Goal: Task Accomplishment & Management: Manage account settings

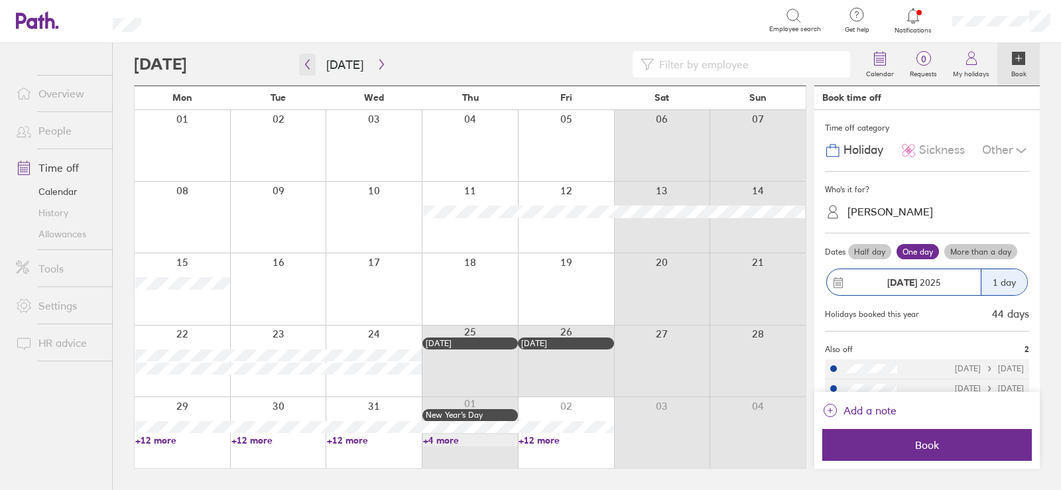
click at [305, 63] on icon "button" at bounding box center [307, 64] width 10 height 11
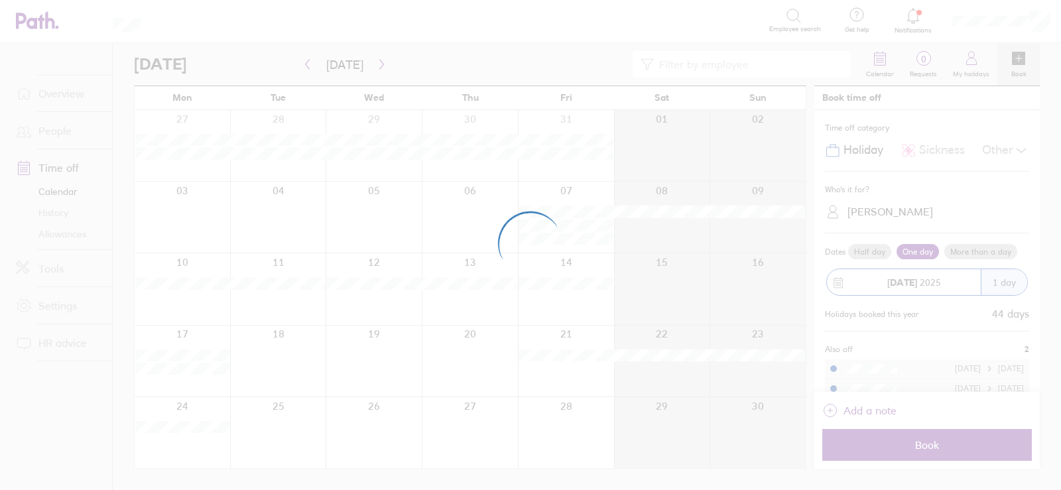
click at [302, 64] on div at bounding box center [530, 245] width 1061 height 490
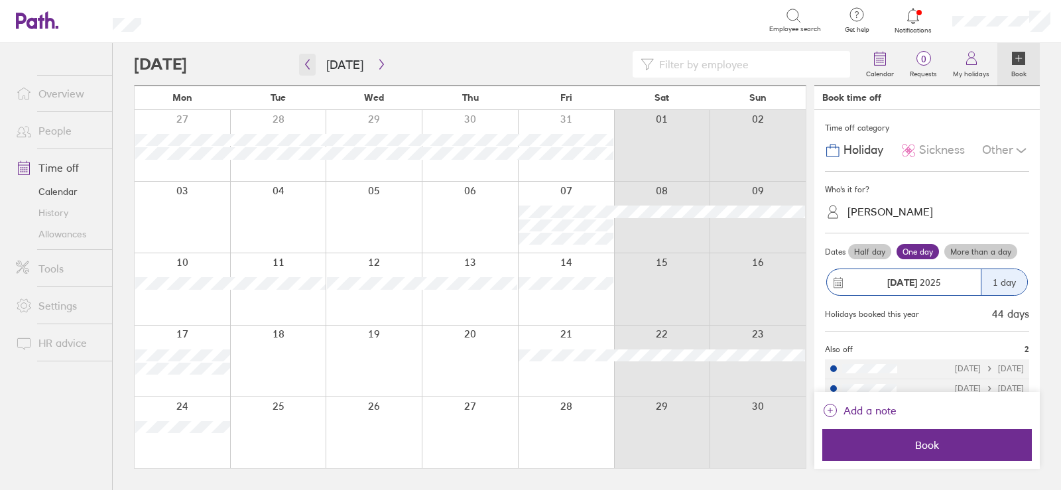
click at [311, 60] on icon "button" at bounding box center [307, 64] width 10 height 11
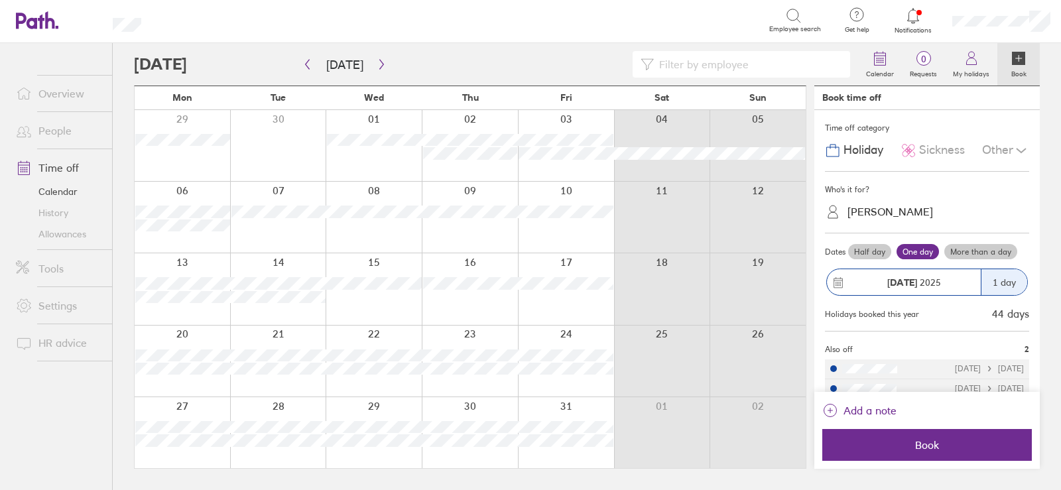
click at [575, 303] on div at bounding box center [566, 288] width 96 height 71
click at [548, 296] on div at bounding box center [566, 288] width 96 height 71
click at [851, 217] on div "[PERSON_NAME]" at bounding box center [890, 212] width 86 height 13
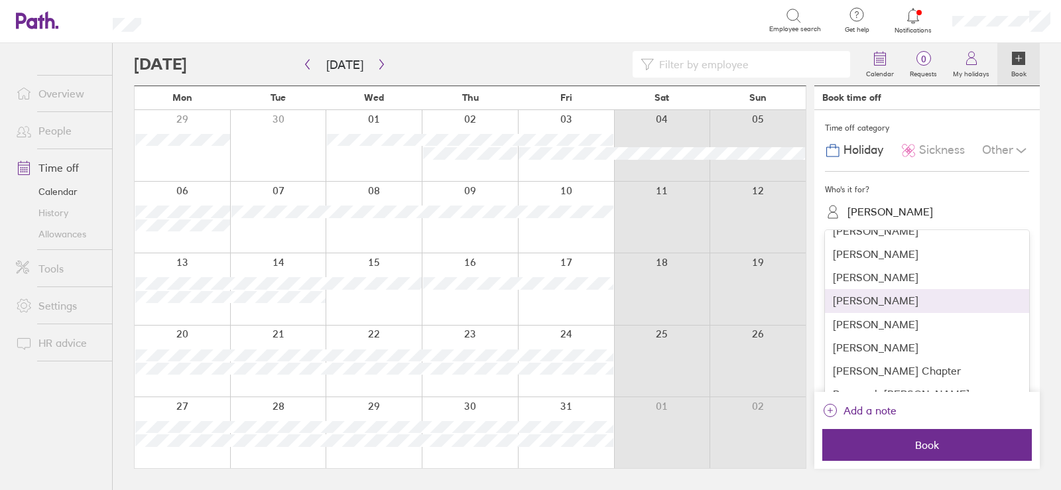
scroll to position [156, 0]
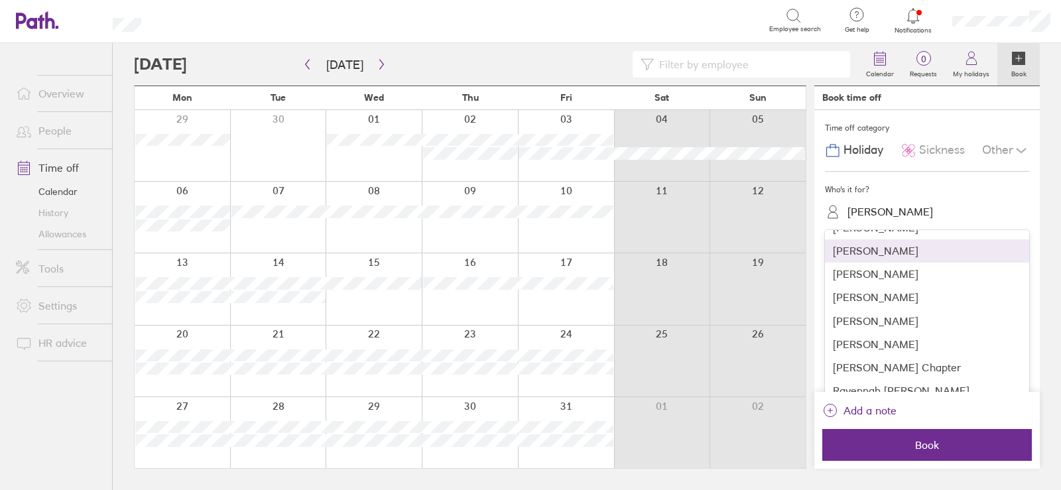
click at [863, 252] on div "[PERSON_NAME]" at bounding box center [927, 250] width 204 height 23
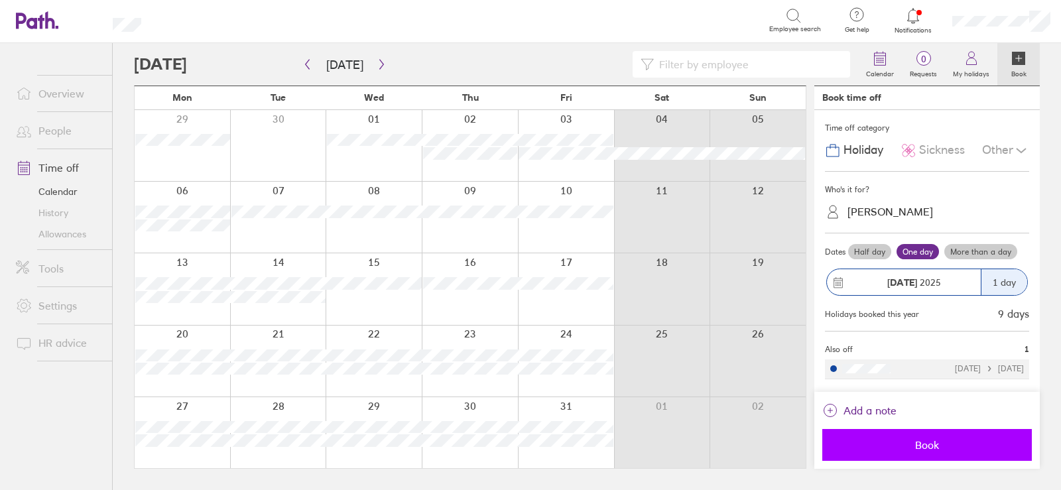
click at [914, 440] on span "Book" at bounding box center [926, 445] width 191 height 12
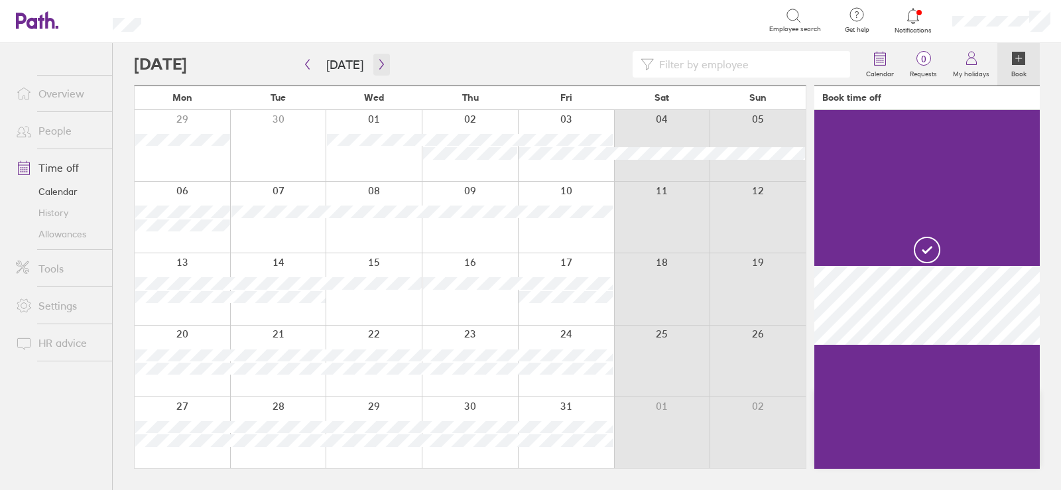
click at [377, 63] on icon "button" at bounding box center [382, 64] width 10 height 11
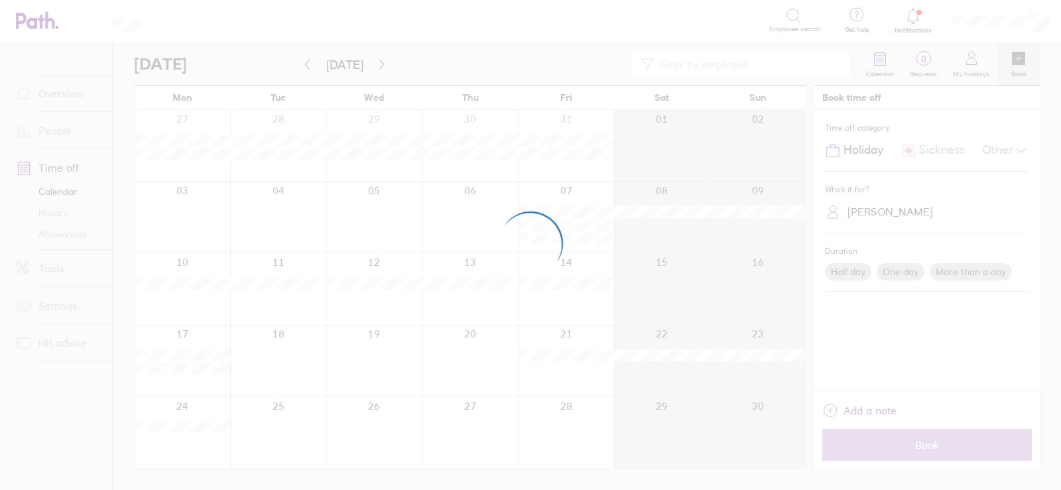
click at [378, 62] on div at bounding box center [530, 245] width 1061 height 490
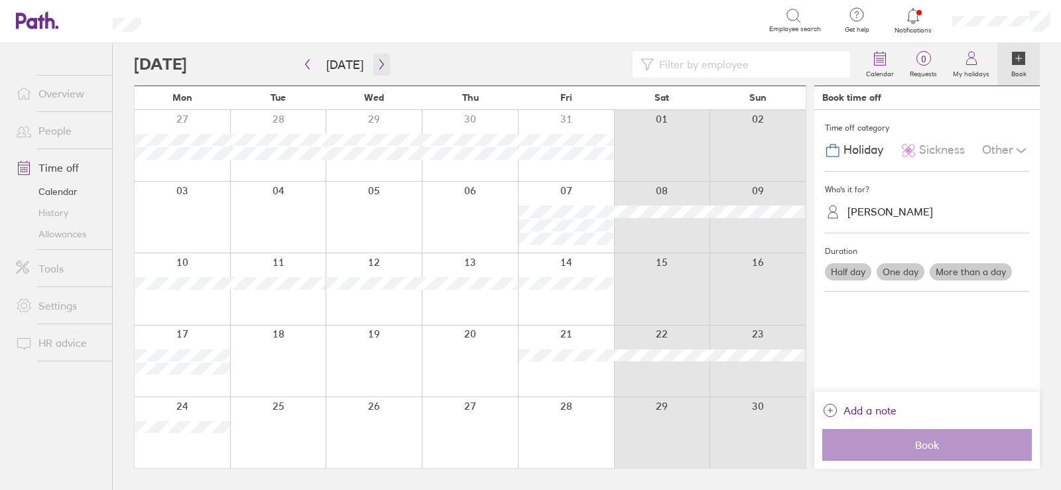
click at [377, 62] on icon "button" at bounding box center [382, 64] width 10 height 11
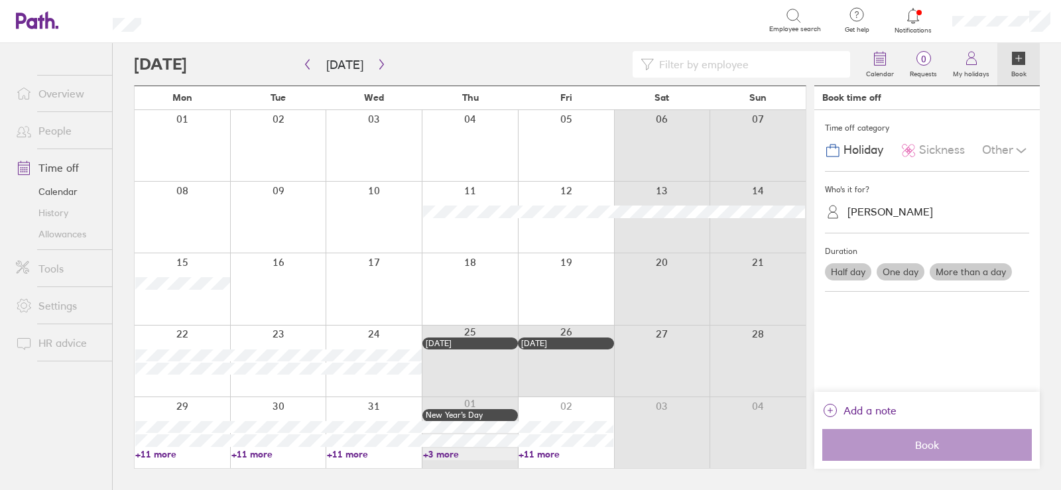
click at [351, 336] on div at bounding box center [374, 361] width 96 height 71
click at [900, 267] on label "One day" at bounding box center [900, 271] width 48 height 17
click at [0, 0] on input "One day" at bounding box center [0, 0] width 0 height 0
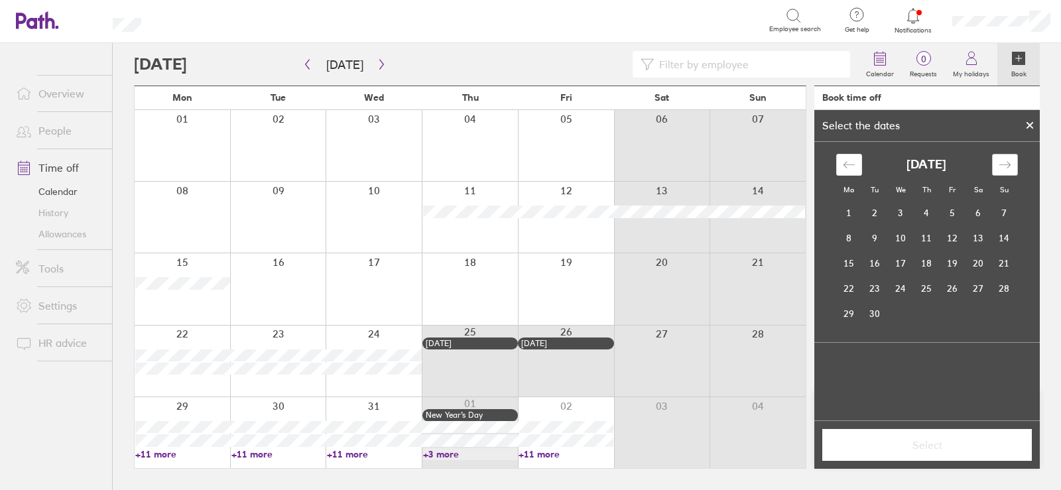
click at [1011, 158] on div "Move forward to switch to the next month." at bounding box center [1005, 165] width 26 height 22
click at [1009, 158] on icon "Move forward to switch to the next month." at bounding box center [1004, 164] width 13 height 13
click at [1008, 162] on icon "Move forward to switch to the next month." at bounding box center [1004, 164] width 13 height 13
click at [902, 286] on td "24" at bounding box center [901, 288] width 26 height 25
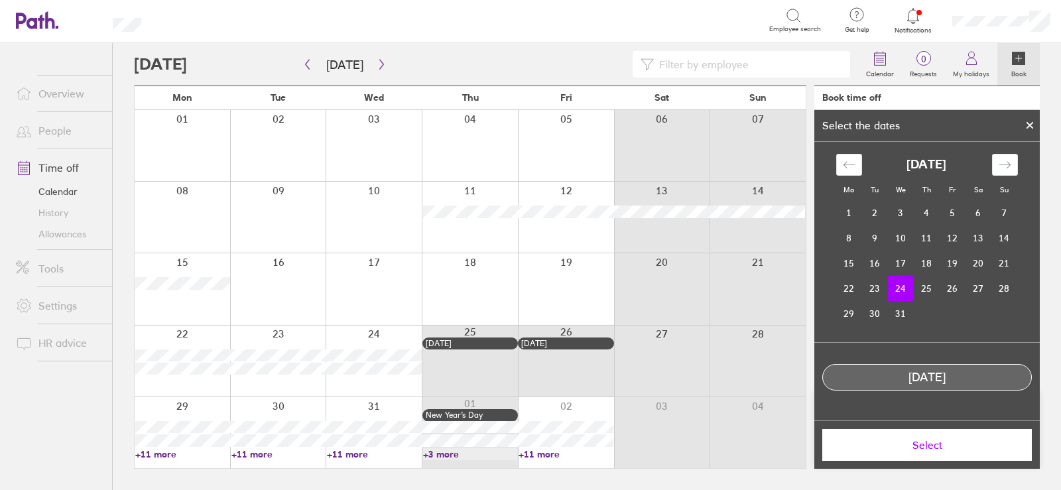
click at [921, 450] on span "Select" at bounding box center [926, 445] width 191 height 12
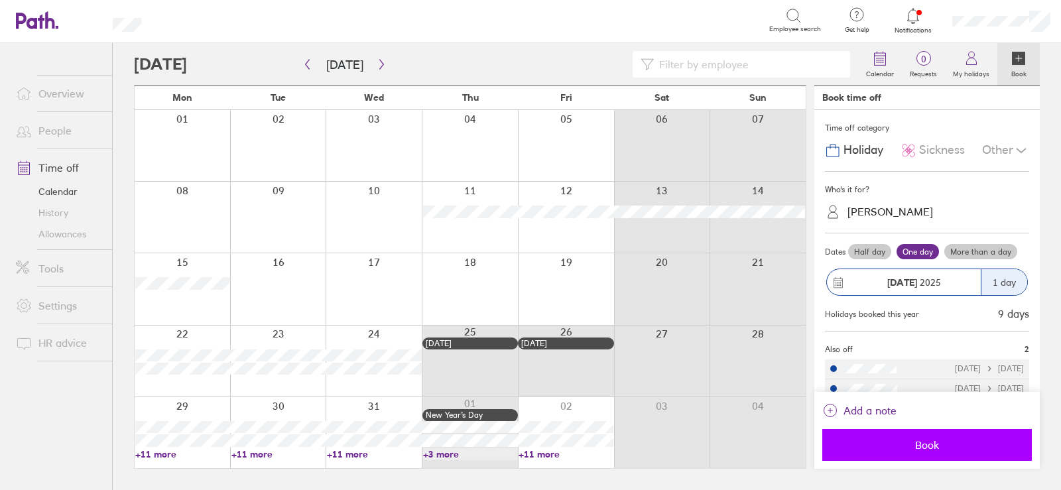
click at [921, 446] on span "Book" at bounding box center [926, 445] width 191 height 12
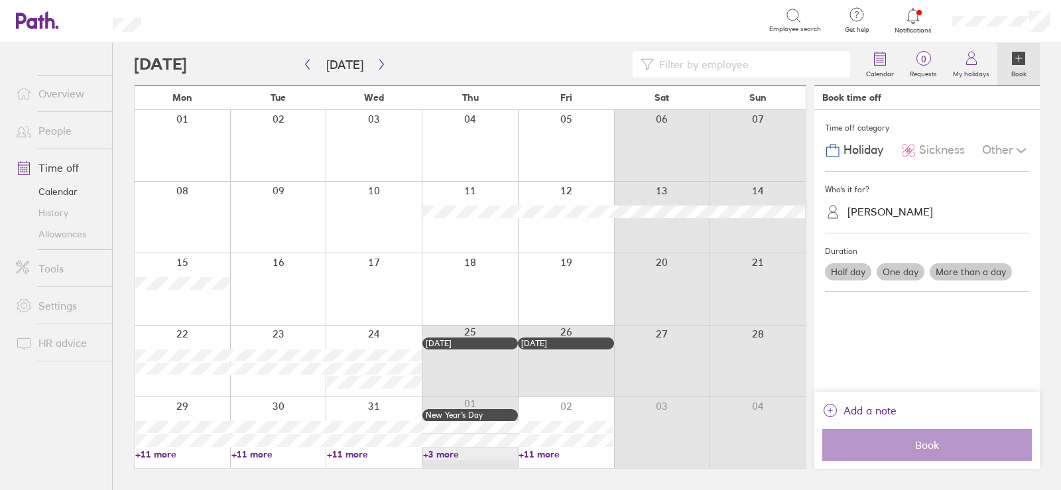
click at [60, 235] on link "Allowances" at bounding box center [58, 233] width 107 height 21
